Goal: Task Accomplishment & Management: Use online tool/utility

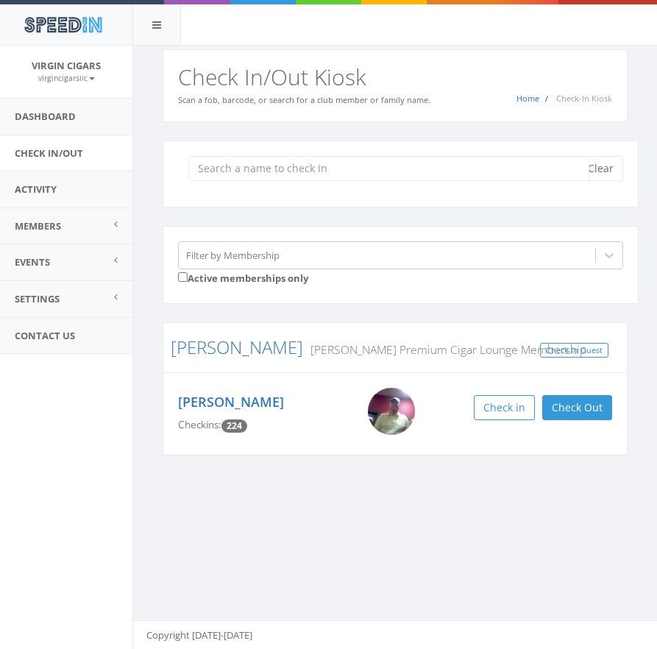
click at [285, 171] on input "search" at bounding box center [388, 168] width 401 height 25
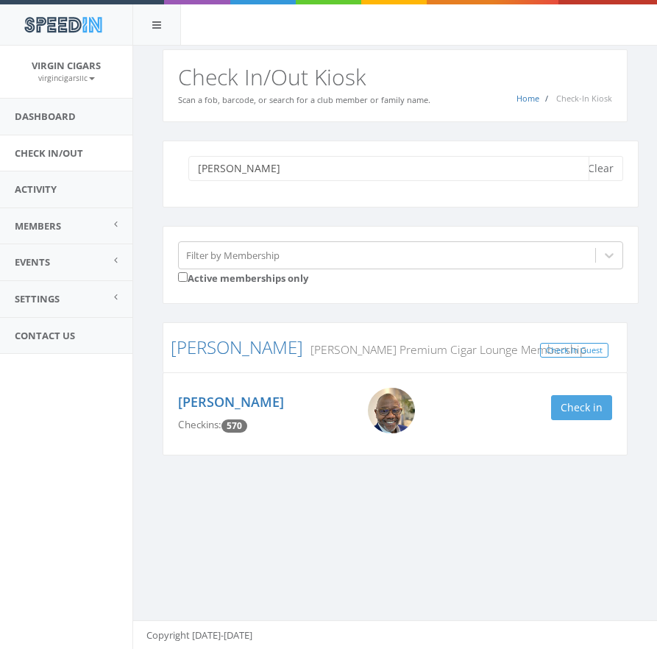
type input "[PERSON_NAME]"
click at [595, 409] on button "Check in" at bounding box center [581, 407] width 61 height 25
click at [608, 171] on button "Clear" at bounding box center [600, 168] width 45 height 25
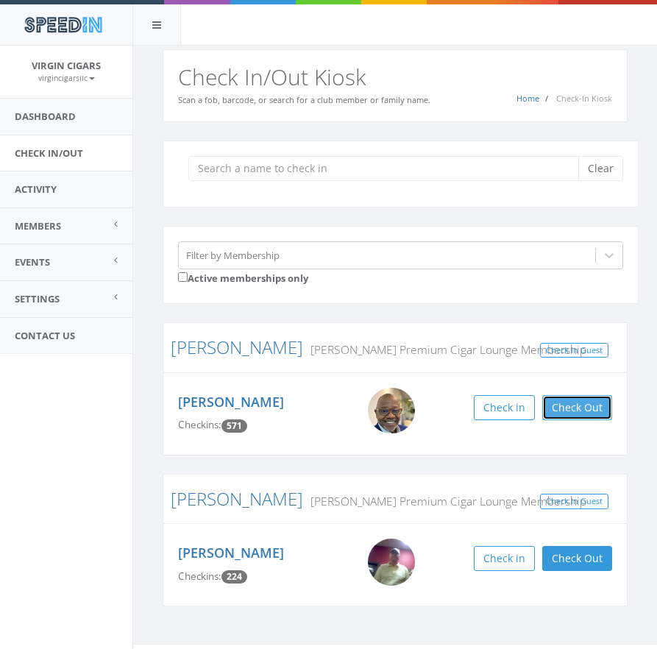
click at [584, 407] on button "Check Out" at bounding box center [577, 407] width 70 height 25
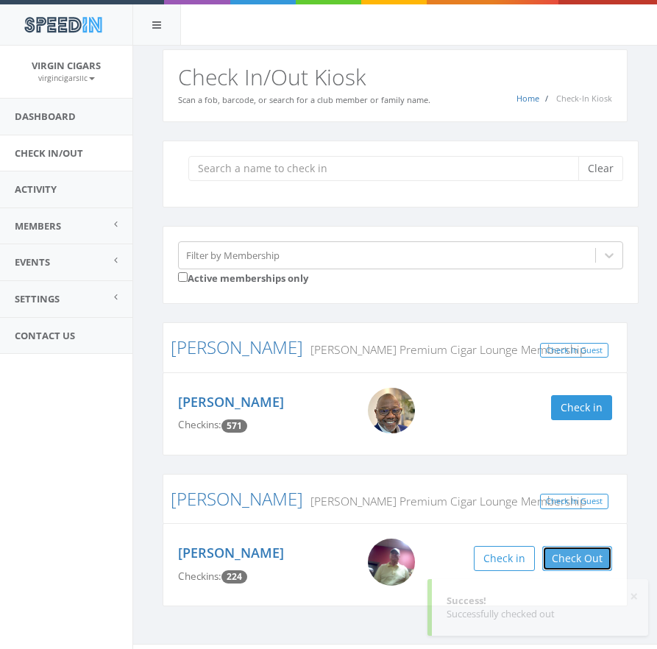
click at [575, 554] on button "Check Out" at bounding box center [577, 558] width 70 height 25
